Goal: Information Seeking & Learning: Learn about a topic

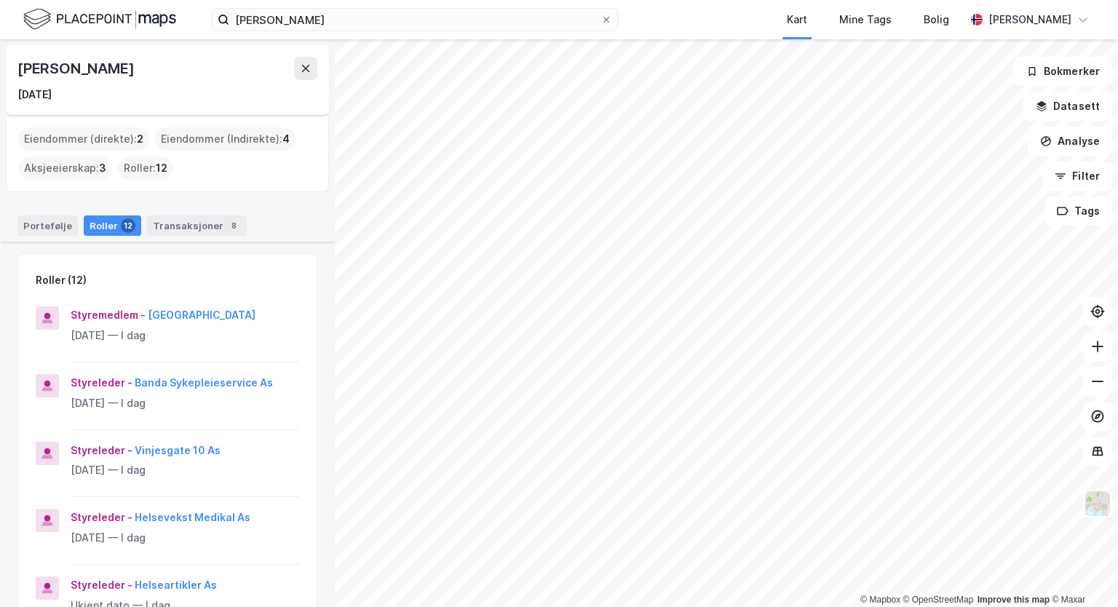
scroll to position [340, 0]
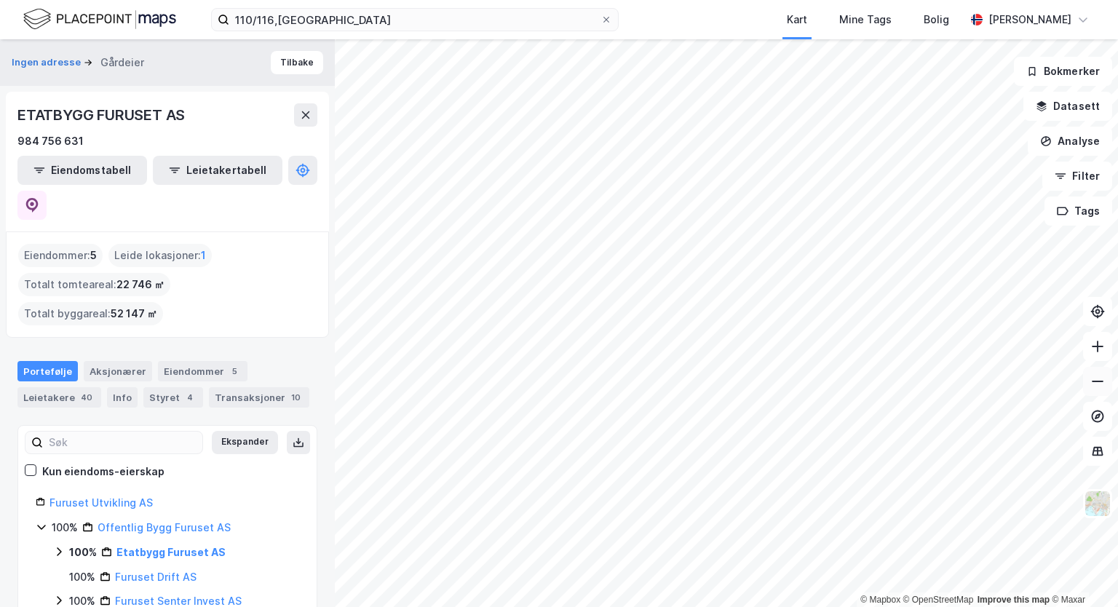
click at [1097, 376] on icon at bounding box center [1097, 381] width 15 height 15
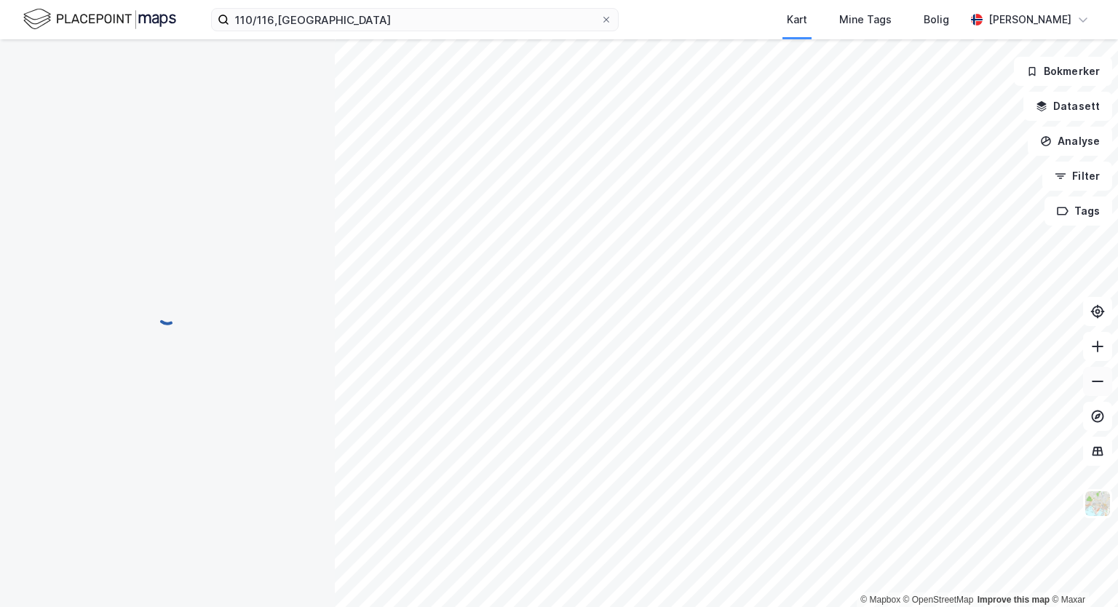
scroll to position [102, 0]
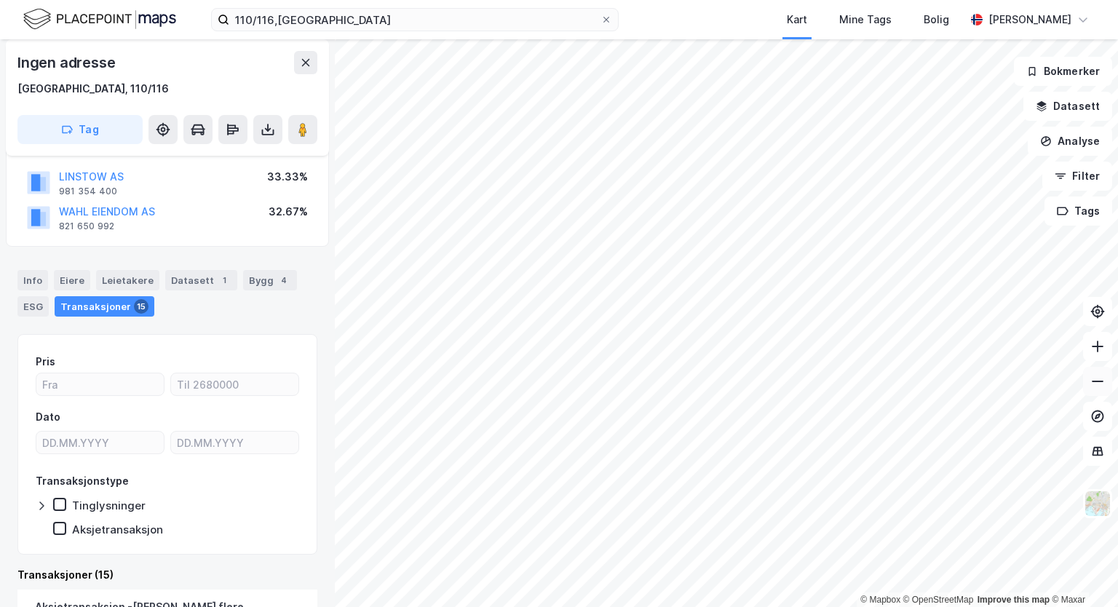
click at [1100, 375] on icon at bounding box center [1097, 381] width 15 height 15
click at [1098, 379] on icon at bounding box center [1097, 381] width 15 height 15
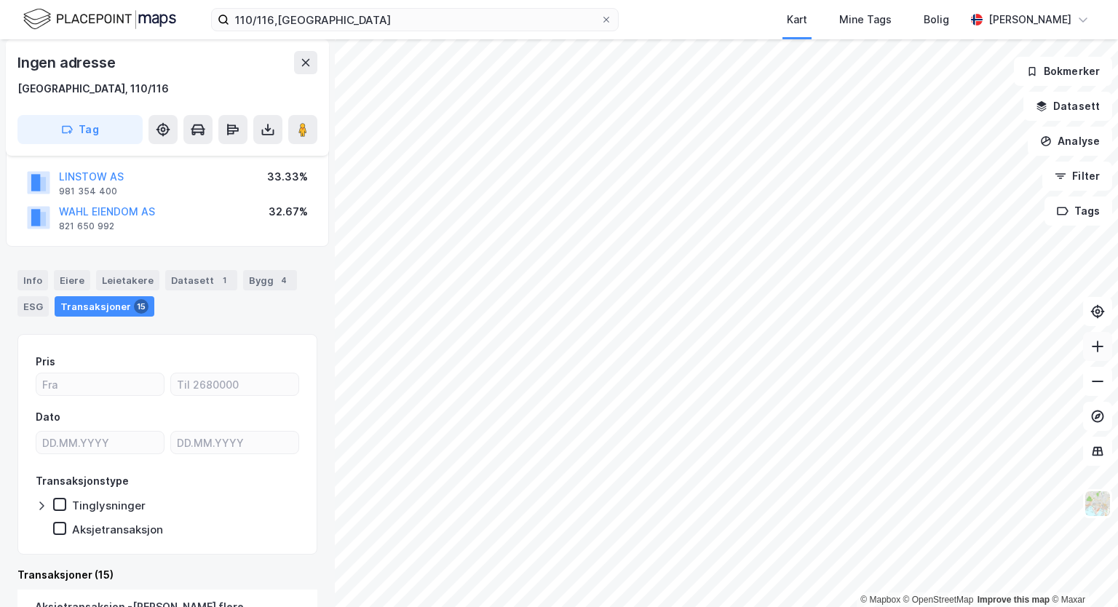
click at [1093, 354] on button at bounding box center [1097, 346] width 29 height 29
click at [1096, 341] on icon at bounding box center [1097, 346] width 15 height 15
click at [1094, 348] on icon at bounding box center [1097, 346] width 15 height 15
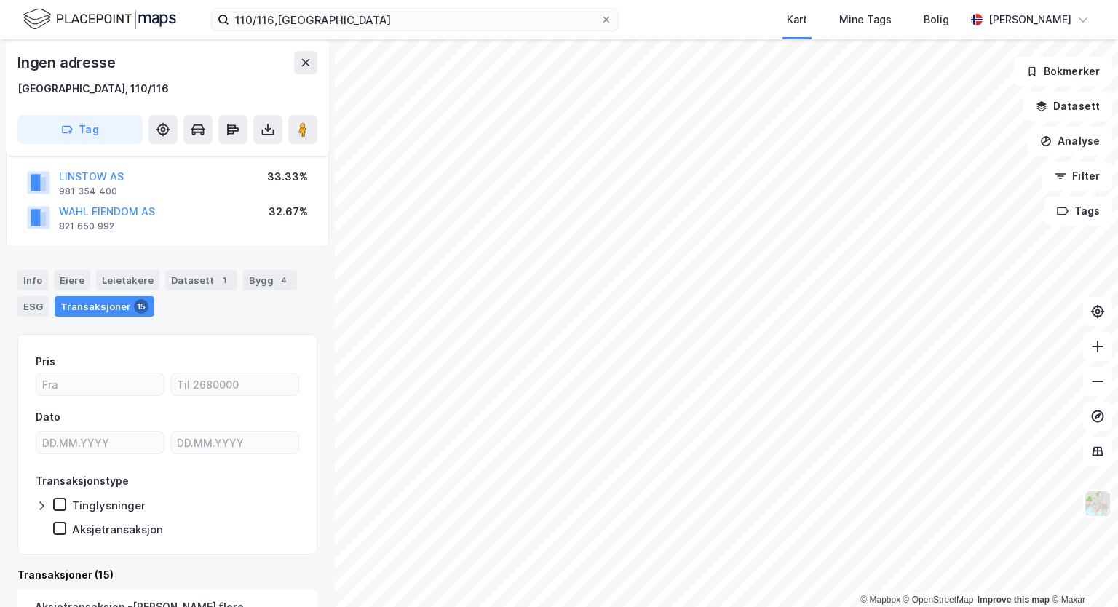
scroll to position [0, 0]
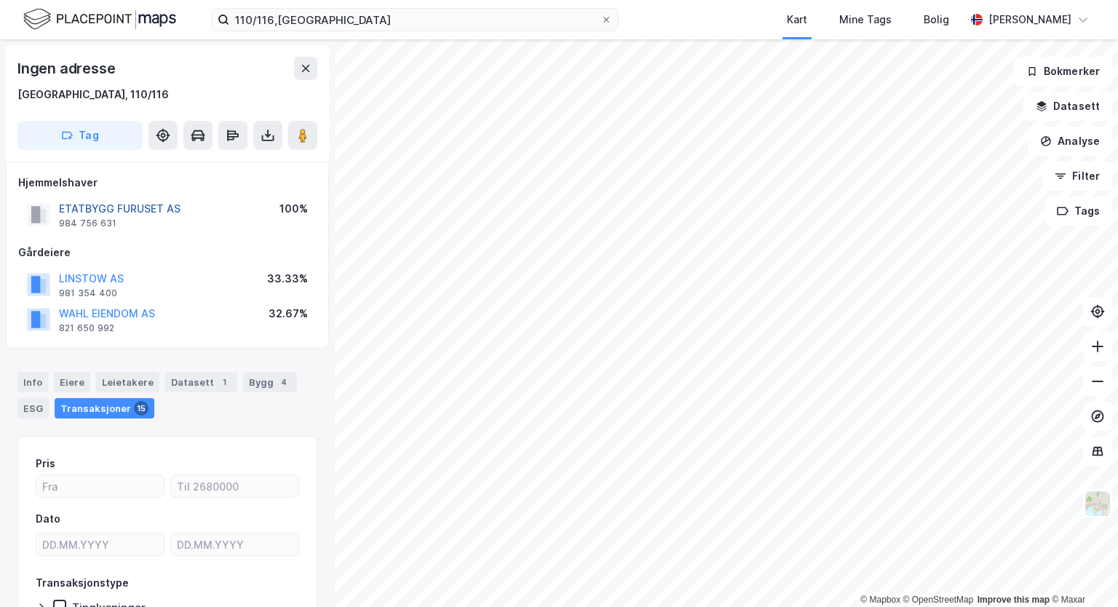
click at [0, 0] on button "ETATBYGG FURUSET AS" at bounding box center [0, 0] width 0 height 0
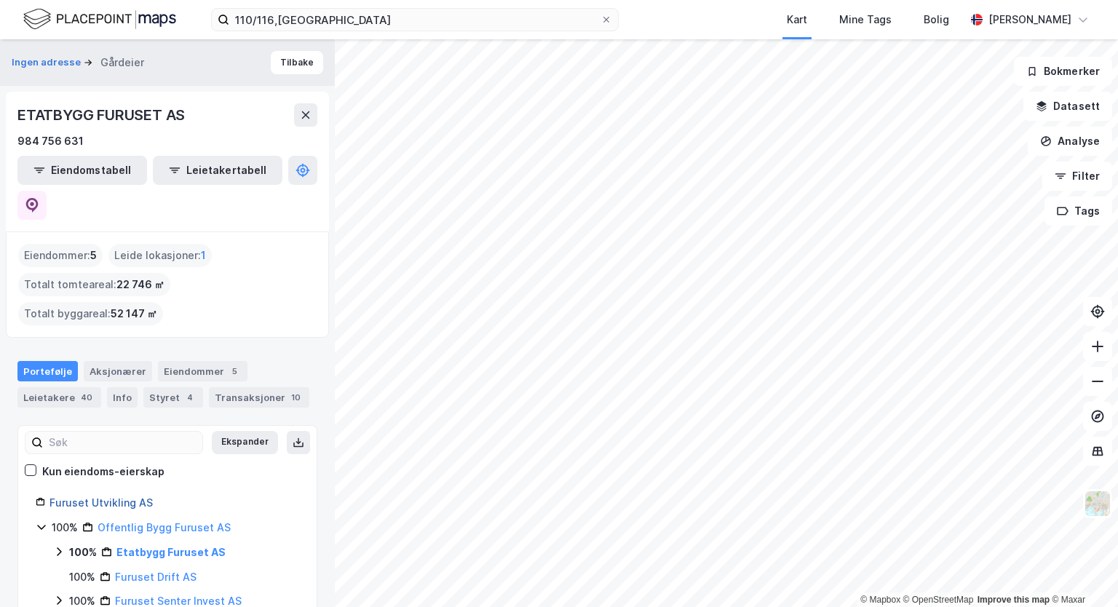
scroll to position [49, 0]
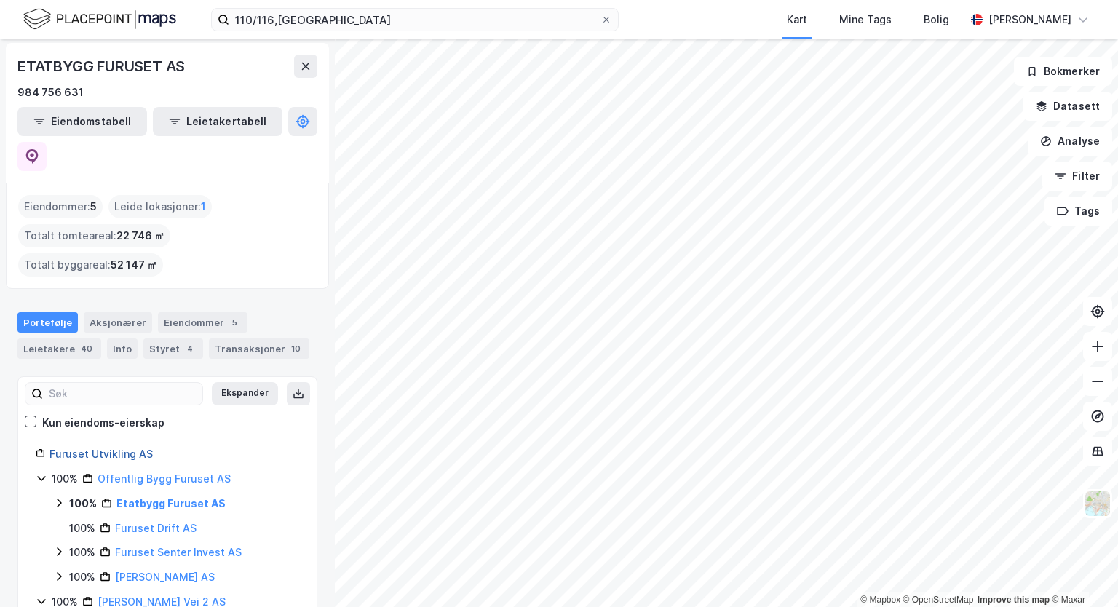
click at [99, 448] on link "Furuset Utvikling AS" at bounding box center [100, 454] width 103 height 12
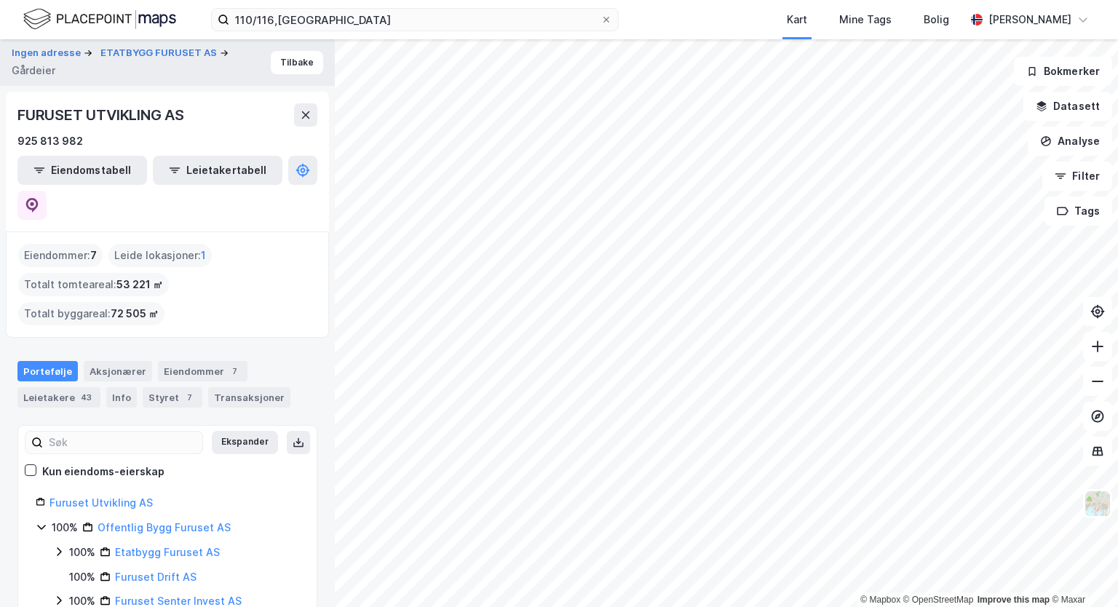
scroll to position [49, 0]
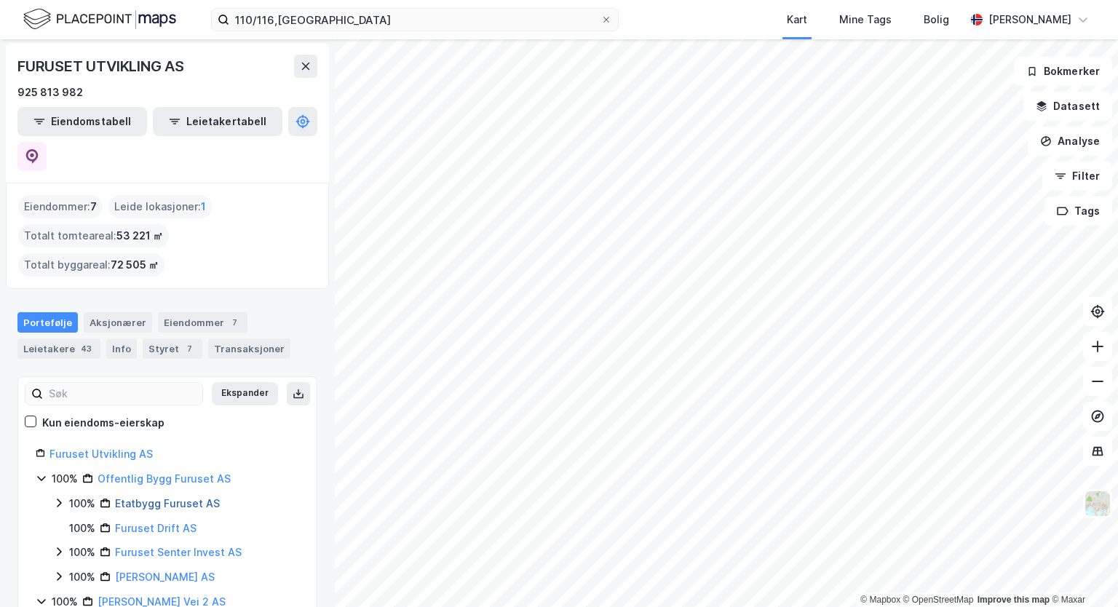
click at [143, 497] on link "Etatbygg Furuset AS" at bounding box center [167, 503] width 105 height 12
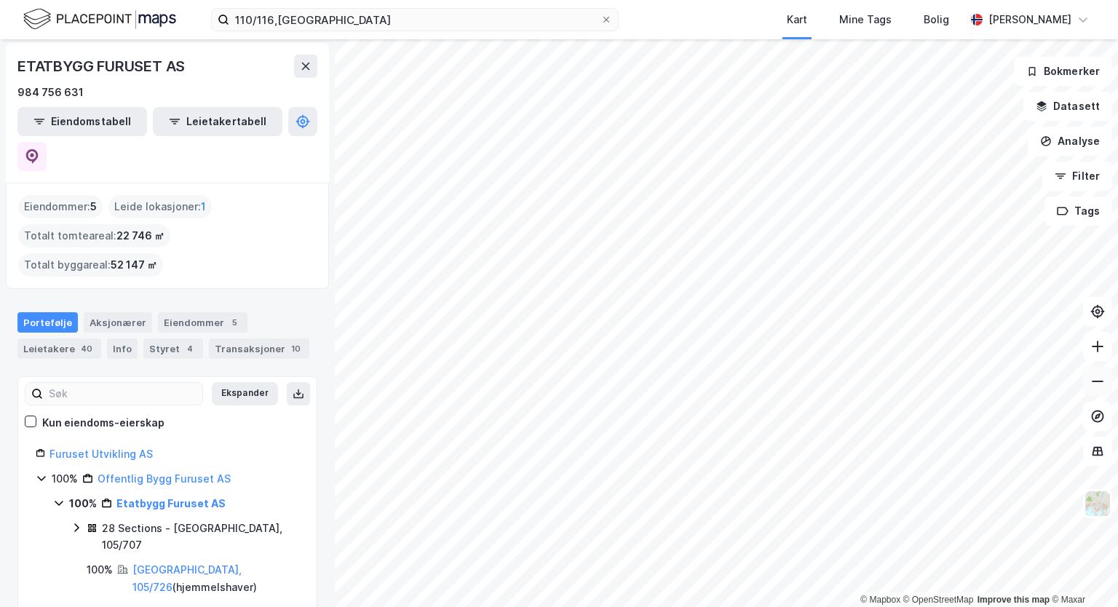
click at [1101, 385] on icon at bounding box center [1097, 381] width 15 height 15
